Goal: Transaction & Acquisition: Purchase product/service

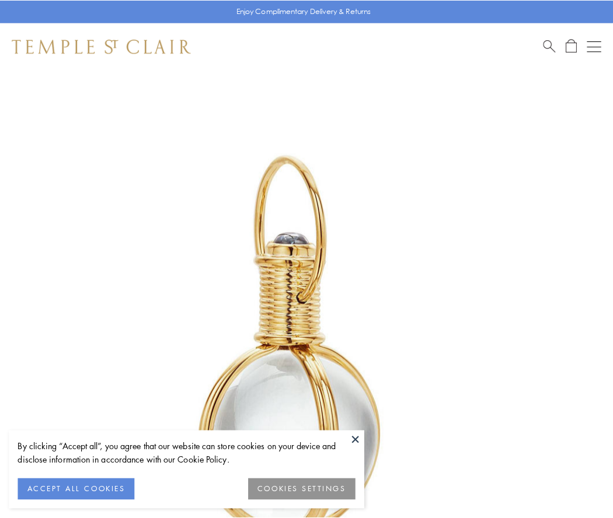
scroll to position [305, 0]
